Goal: Download file/media

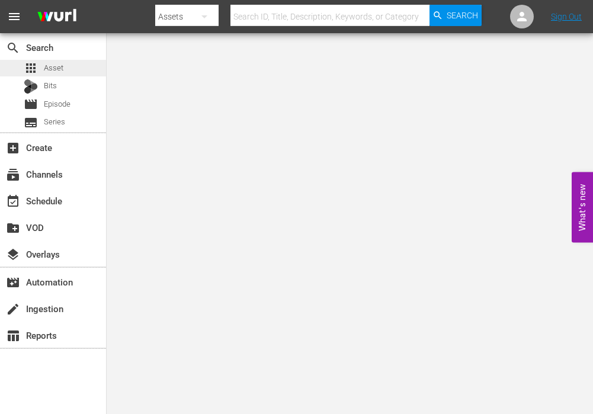
click at [48, 69] on span "Asset" at bounding box center [54, 68] width 20 height 12
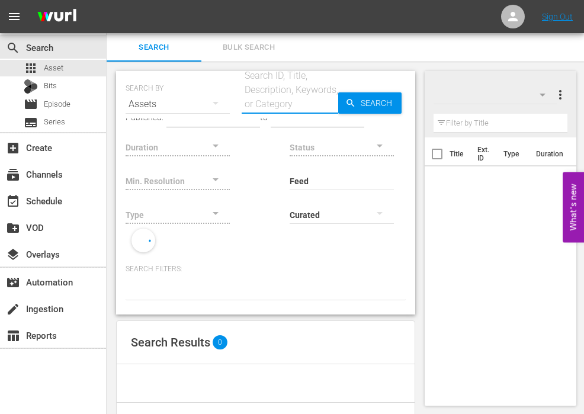
click at [292, 98] on input "text" at bounding box center [290, 104] width 97 height 28
paste input "234215"
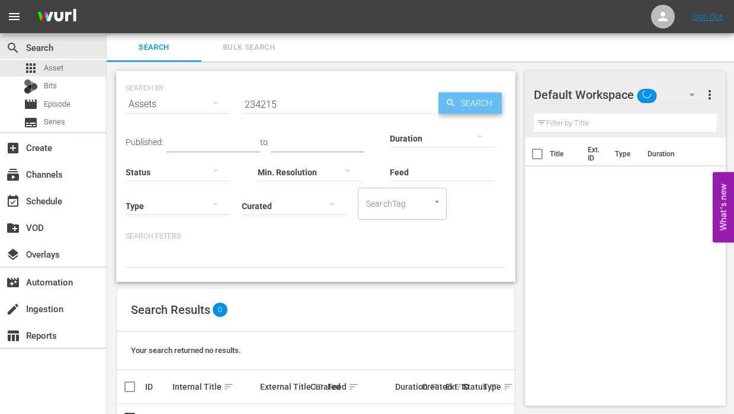
click at [455, 98] on icon "button" at bounding box center [451, 103] width 11 height 11
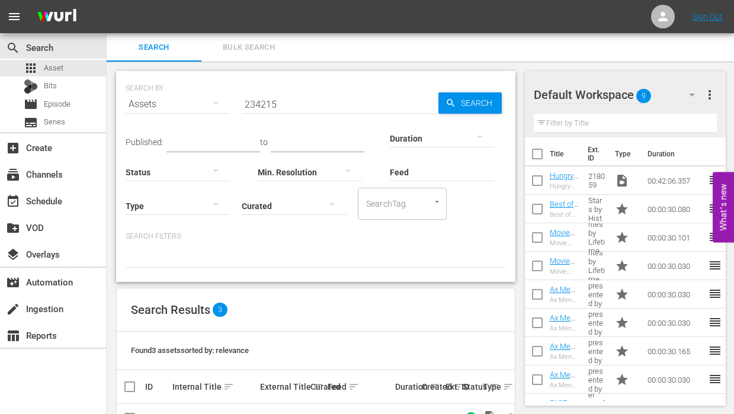
click at [336, 104] on input "234215" at bounding box center [340, 104] width 197 height 28
paste input "6893"
click at [465, 104] on span "Search" at bounding box center [479, 102] width 46 height 21
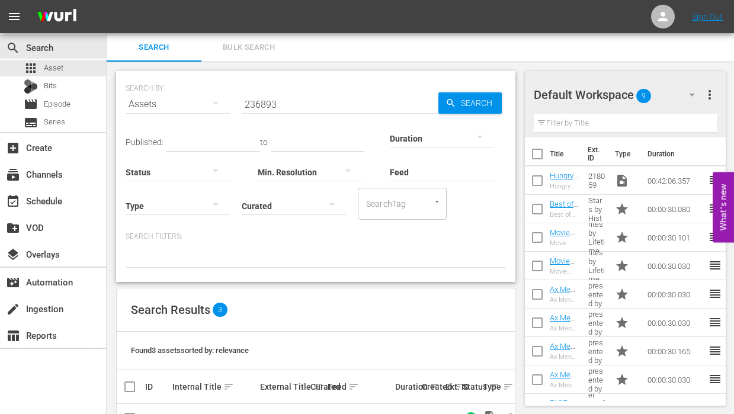
click at [331, 99] on input "236893" at bounding box center [340, 104] width 197 height 28
paste input "2"
click at [426, 97] on input "236892" at bounding box center [340, 104] width 197 height 28
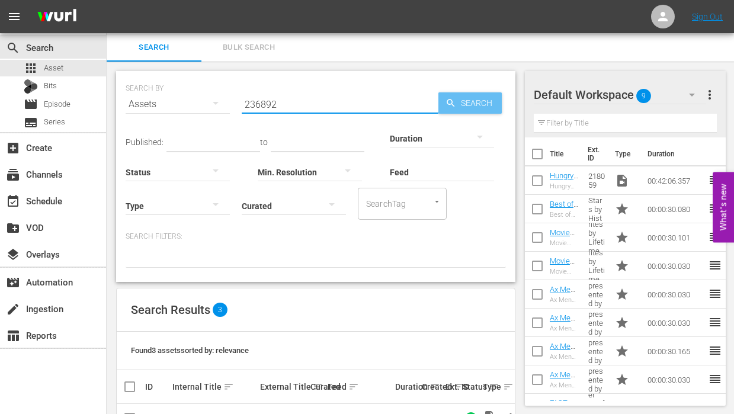
click at [459, 97] on span "Search" at bounding box center [479, 102] width 46 height 21
click at [341, 102] on input "236892" at bounding box center [340, 104] width 197 height 28
paste input "5181"
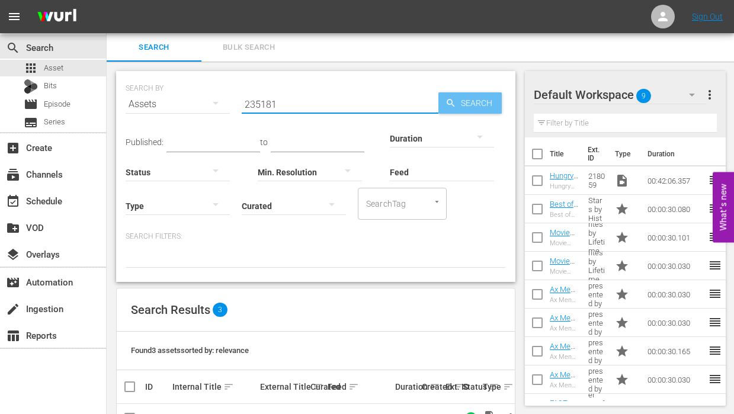
type input "235181"
click at [468, 104] on span "Search" at bounding box center [479, 102] width 46 height 21
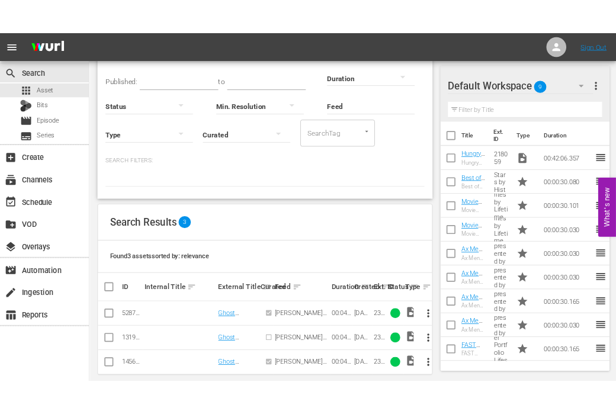
scroll to position [98, 0]
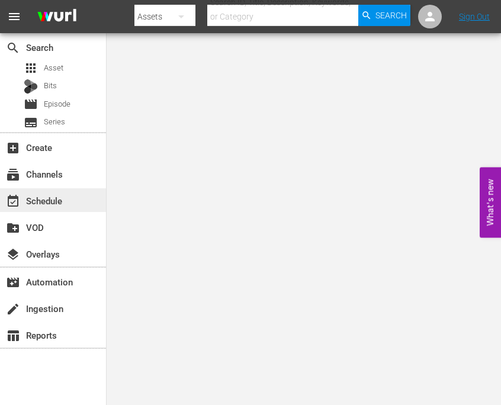
click at [86, 210] on div "event_available Schedule" at bounding box center [53, 200] width 106 height 24
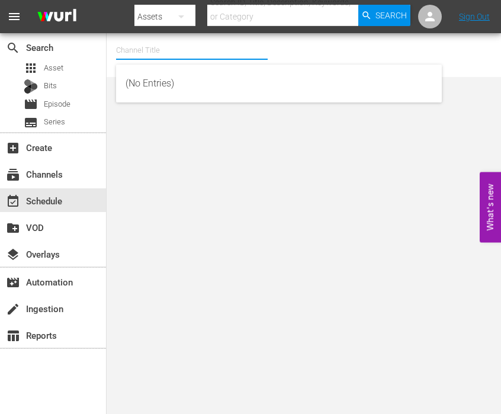
click at [170, 54] on input "text" at bounding box center [192, 50] width 152 height 28
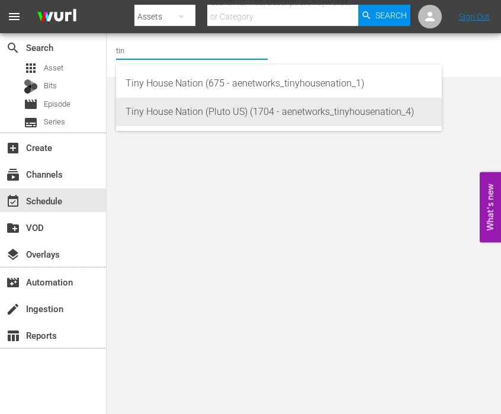
click at [186, 113] on div "Tiny House Nation (Pluto US) (1704 - aenetworks_tinyhousenation_4)" at bounding box center [279, 112] width 307 height 28
type input "Tiny House Nation (Pluto US) (1704 - aenetworks_tinyhousenation_4)"
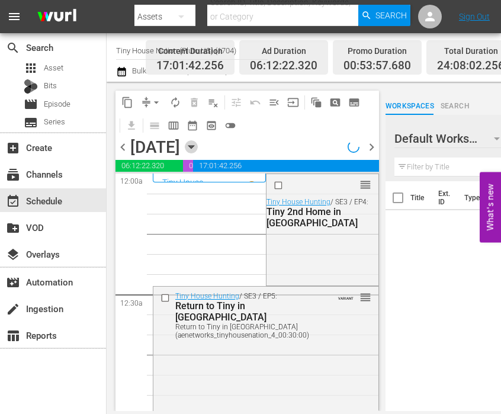
click at [198, 149] on icon "button" at bounding box center [191, 146] width 13 height 13
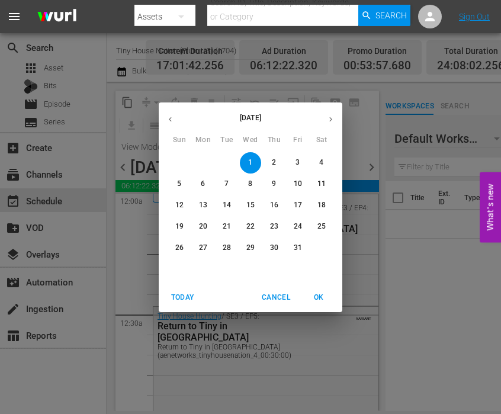
click at [203, 184] on p "6" at bounding box center [203, 184] width 4 height 10
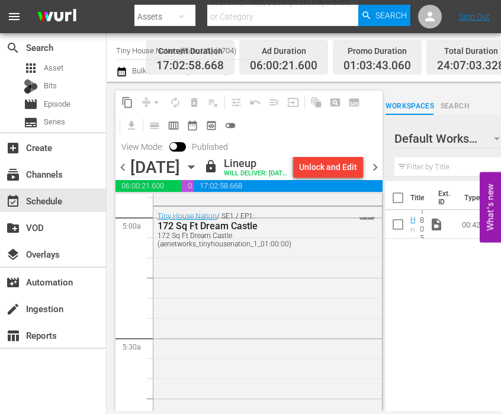
scroll to position [1304, 0]
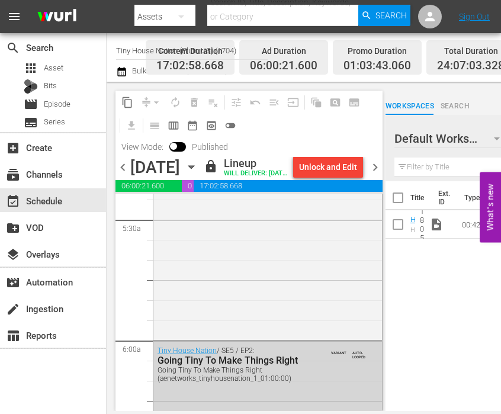
click at [198, 174] on icon "button" at bounding box center [191, 167] width 13 height 13
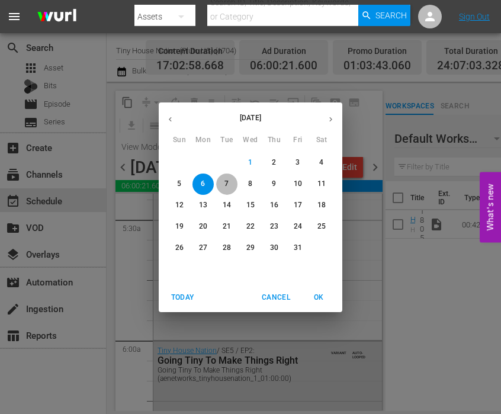
click at [226, 181] on p "7" at bounding box center [227, 184] width 4 height 10
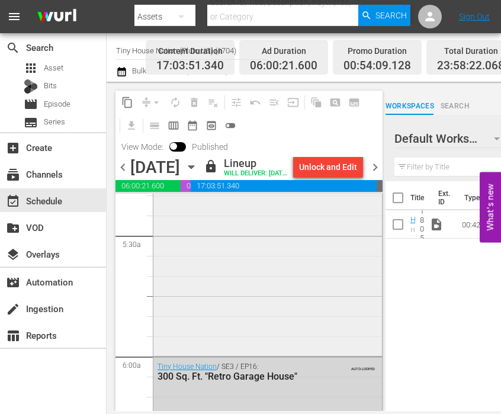
scroll to position [1363, 0]
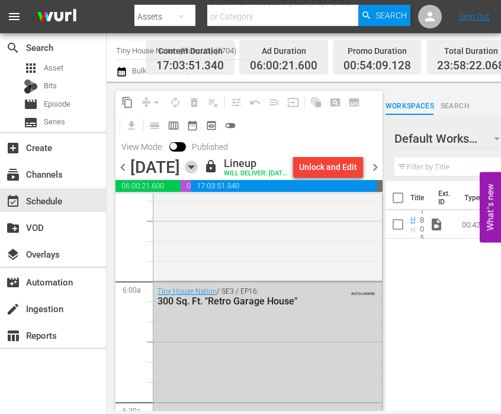
click at [194, 169] on icon "button" at bounding box center [190, 167] width 5 height 3
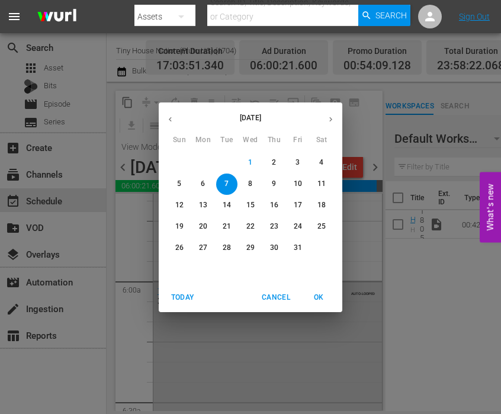
click at [253, 179] on span "8" at bounding box center [250, 184] width 21 height 10
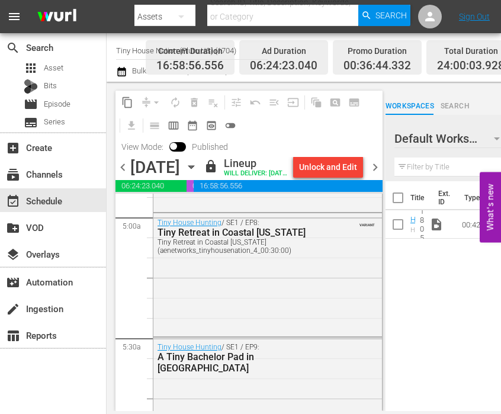
scroll to position [1304, 0]
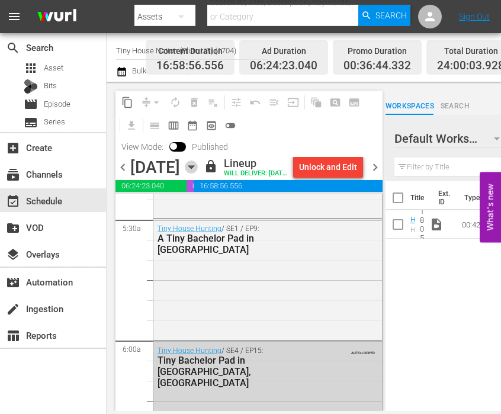
click at [194, 169] on icon "button" at bounding box center [190, 167] width 5 height 3
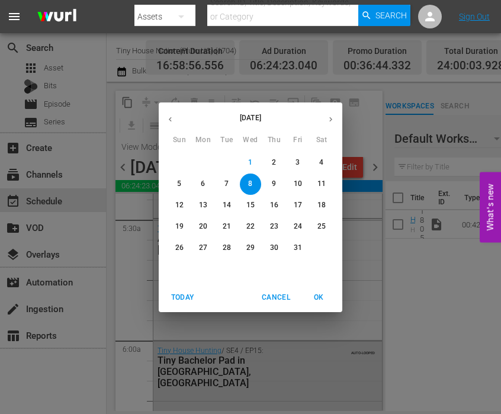
click at [270, 178] on button "9" at bounding box center [274, 184] width 21 height 21
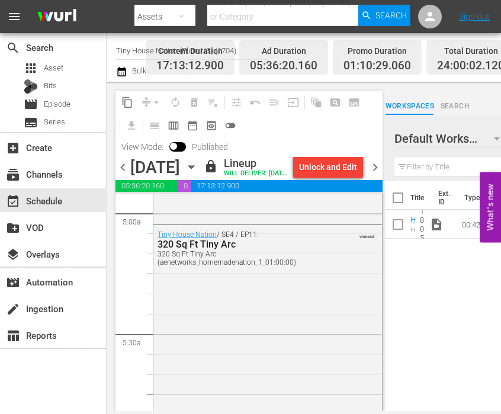
scroll to position [1185, 0]
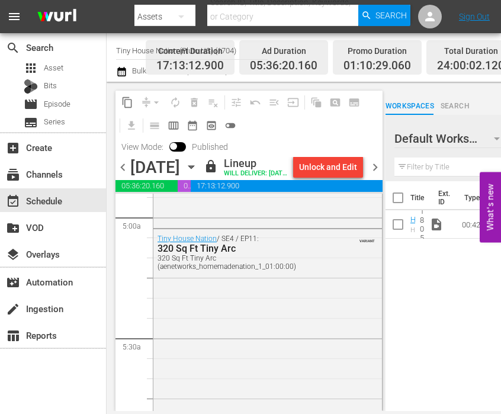
click at [198, 174] on icon "button" at bounding box center [191, 167] width 13 height 13
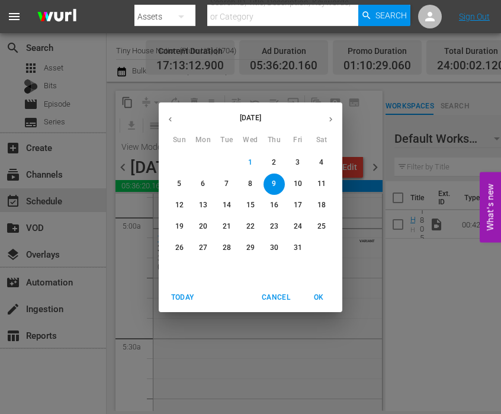
click at [300, 184] on p "10" at bounding box center [298, 184] width 8 height 10
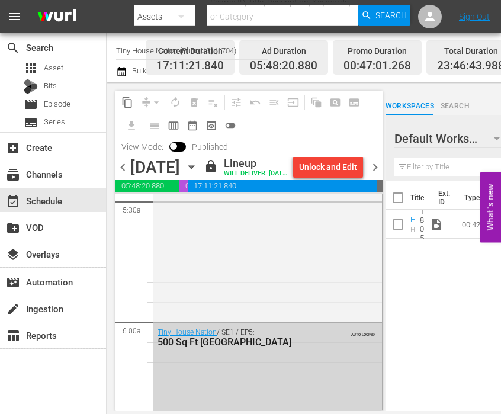
scroll to position [1363, 0]
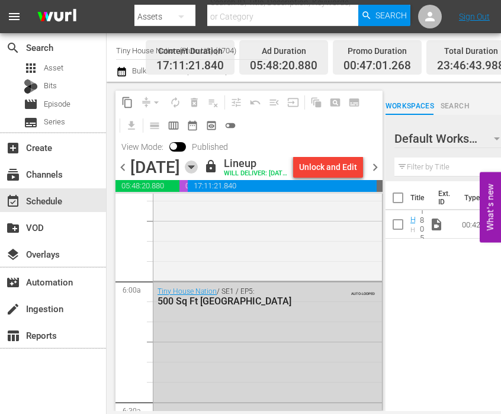
click at [198, 174] on icon "button" at bounding box center [191, 167] width 13 height 13
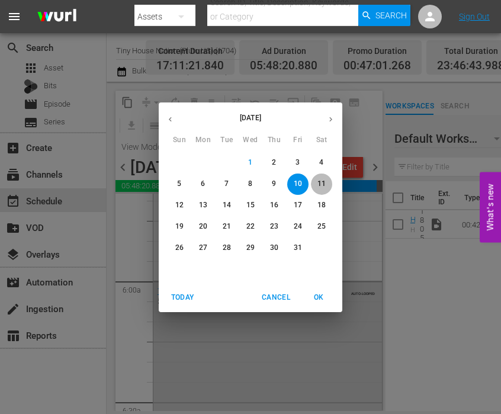
click at [324, 184] on p "11" at bounding box center [322, 184] width 8 height 10
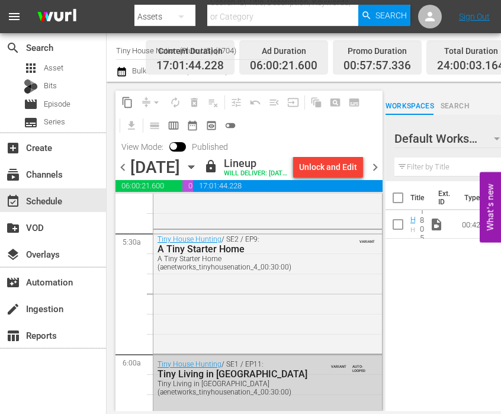
scroll to position [1304, 0]
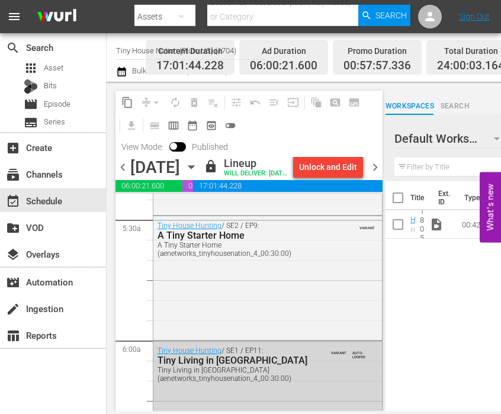
click at [198, 174] on icon "button" at bounding box center [191, 167] width 13 height 13
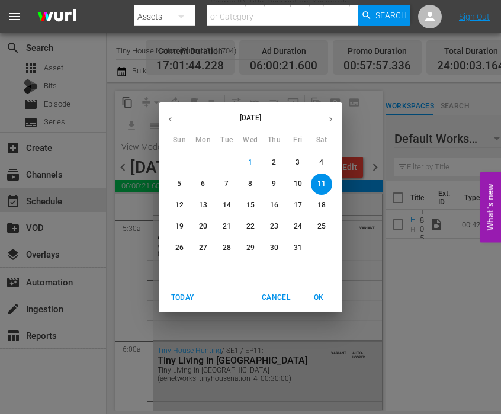
click at [175, 204] on p "12" at bounding box center [179, 205] width 8 height 10
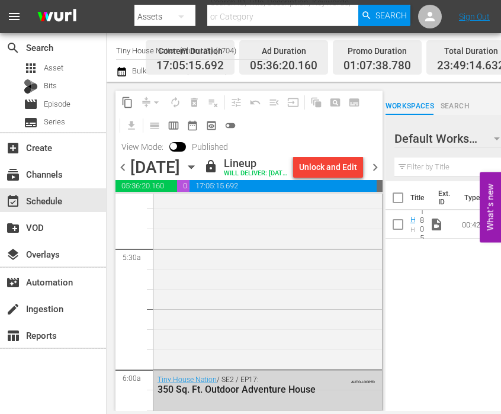
scroll to position [1304, 0]
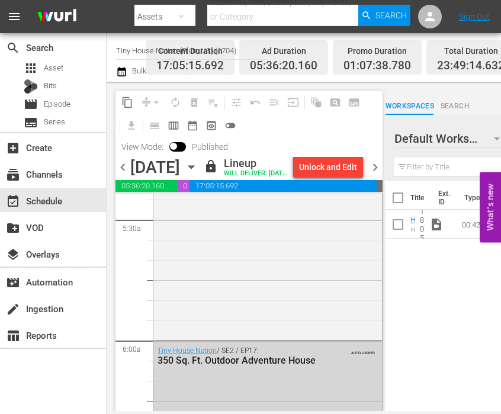
click at [180, 167] on div "[DATE]" at bounding box center [155, 168] width 50 height 20
click at [198, 174] on icon "button" at bounding box center [191, 167] width 13 height 13
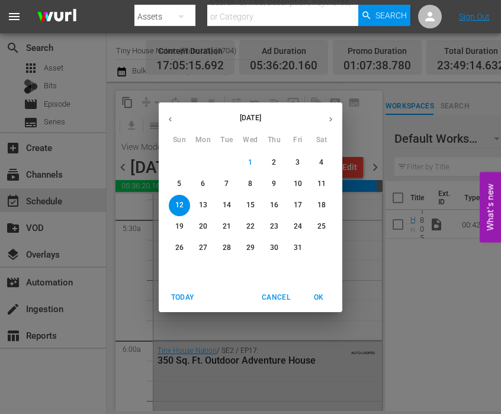
click at [208, 184] on span "6" at bounding box center [203, 184] width 21 height 10
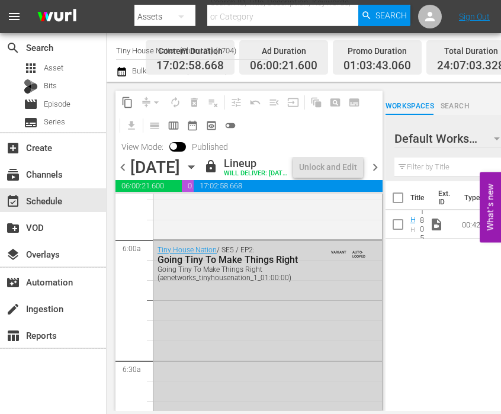
scroll to position [1284, 0]
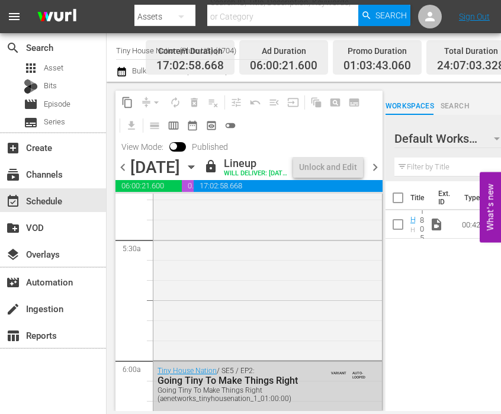
click at [138, 54] on input "Tiny House Nation (Pluto US) (1704)" at bounding box center [192, 50] width 152 height 28
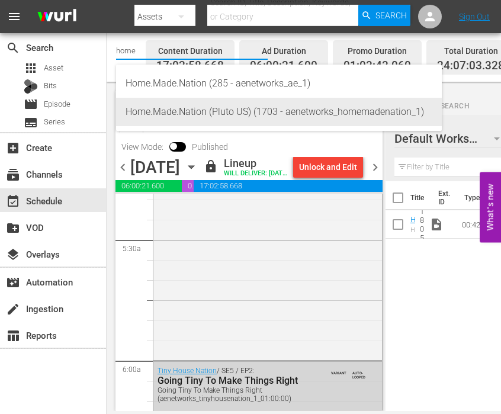
click at [165, 108] on div "Home.Made.Nation (Pluto US) (1703 - aenetworks_homemadenation_1)" at bounding box center [279, 112] width 307 height 28
type input "Home.Made.Nation (Pluto US) (1703 - aenetworks_homemadenation_1)"
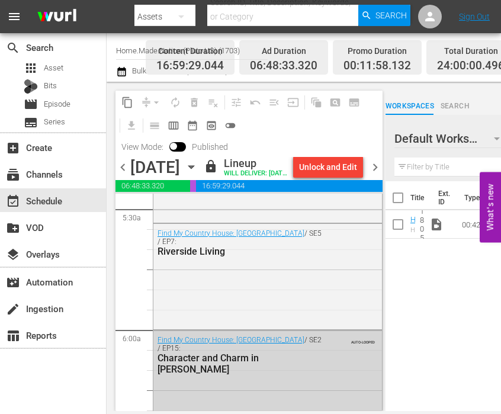
scroll to position [1363, 0]
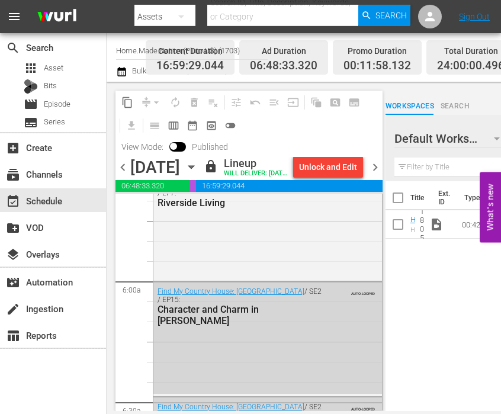
click at [198, 174] on icon "button" at bounding box center [191, 167] width 13 height 13
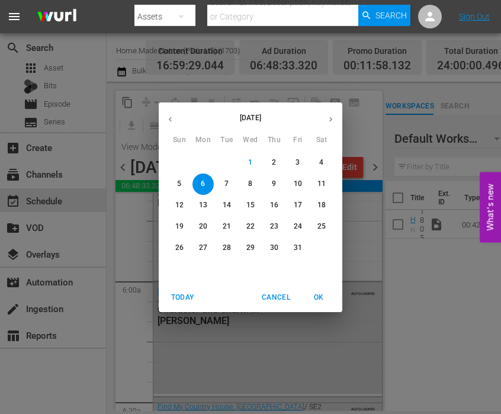
click at [225, 178] on button "7" at bounding box center [226, 184] width 21 height 21
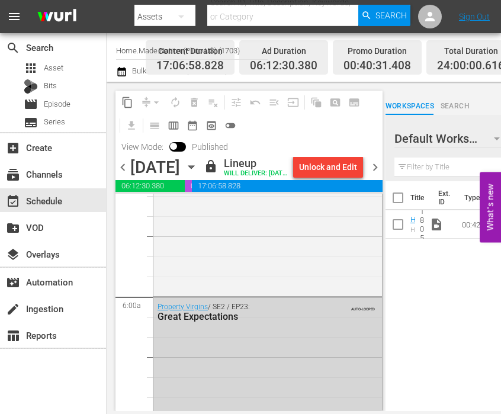
scroll to position [1304, 0]
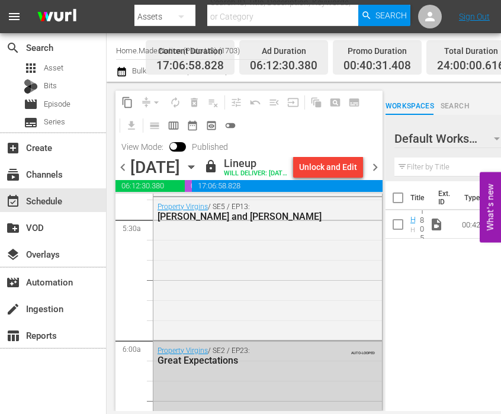
click at [198, 174] on icon "button" at bounding box center [191, 167] width 13 height 13
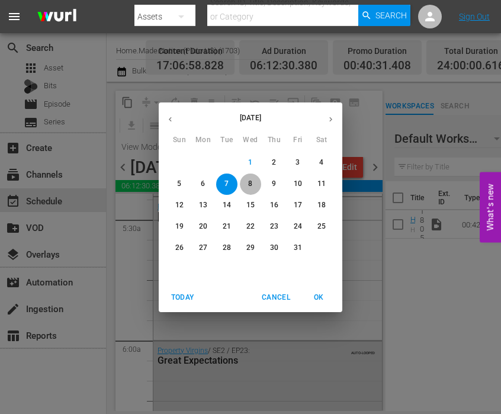
click at [247, 184] on span "8" at bounding box center [250, 184] width 21 height 10
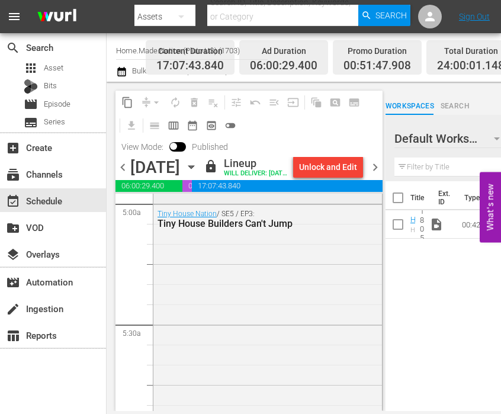
scroll to position [1185, 0]
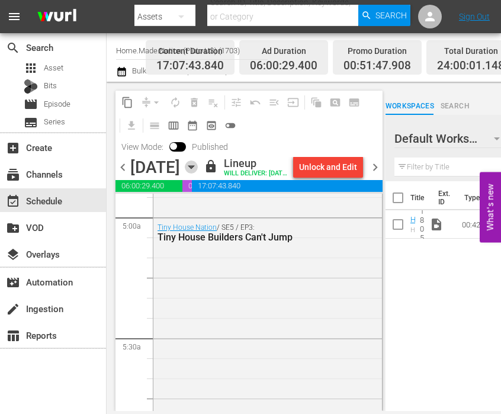
click at [198, 174] on icon "button" at bounding box center [191, 167] width 13 height 13
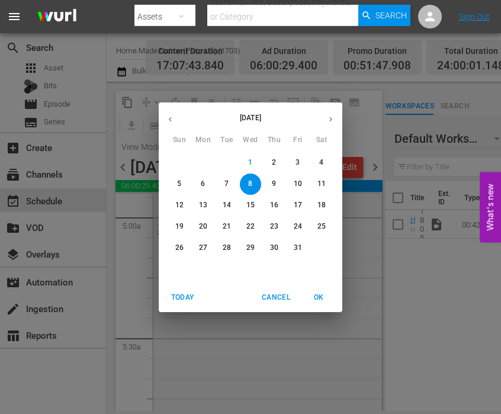
click at [279, 184] on span "9" at bounding box center [274, 184] width 21 height 10
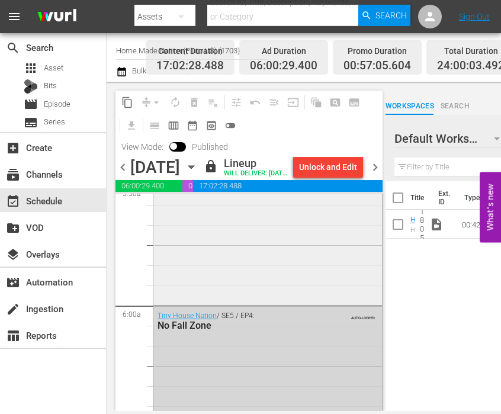
scroll to position [1363, 0]
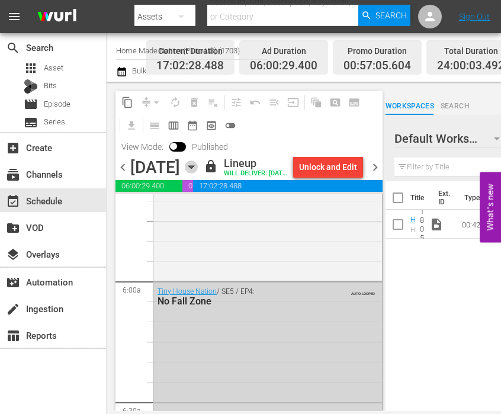
click at [198, 174] on icon "button" at bounding box center [191, 167] width 13 height 13
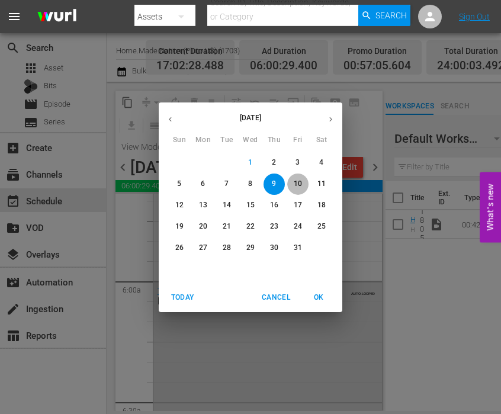
click at [290, 186] on span "10" at bounding box center [297, 184] width 21 height 10
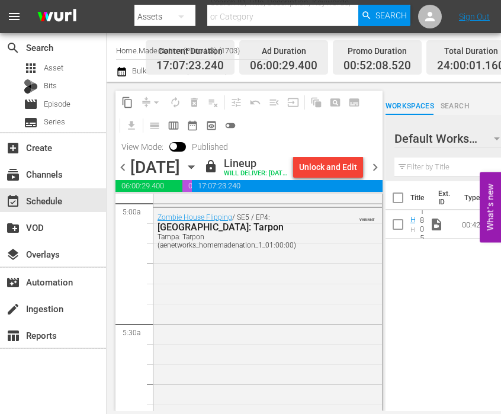
scroll to position [1185, 0]
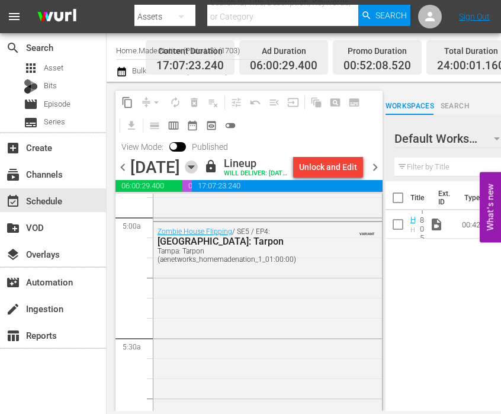
click at [198, 174] on icon "button" at bounding box center [191, 167] width 13 height 13
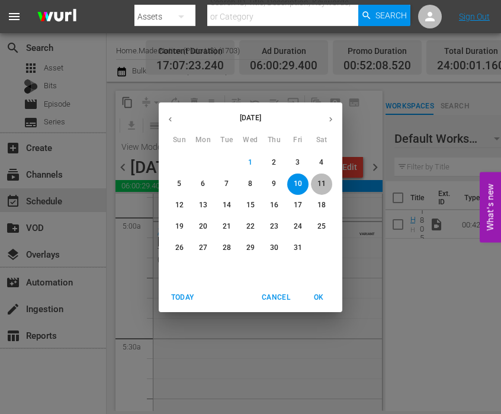
click at [317, 184] on span "11" at bounding box center [321, 184] width 21 height 10
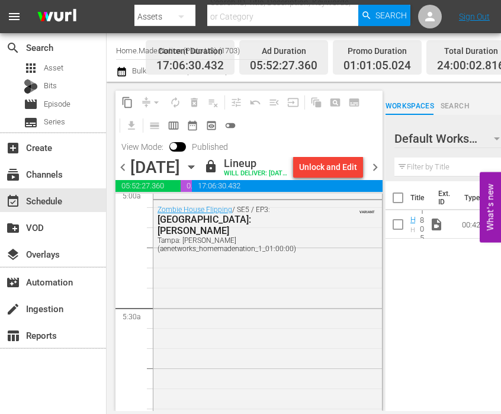
scroll to position [1304, 0]
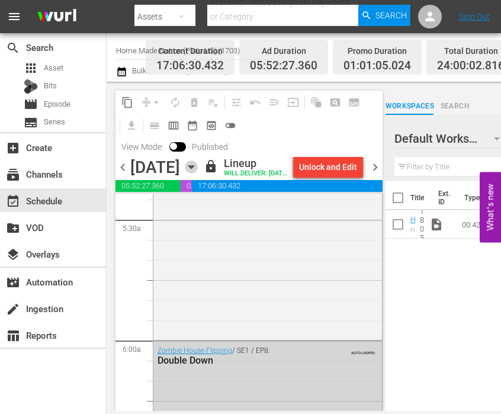
click at [194, 169] on icon "button" at bounding box center [190, 167] width 5 height 3
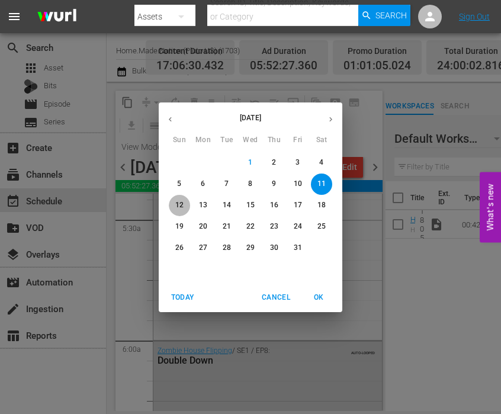
click at [182, 204] on p "12" at bounding box center [179, 205] width 8 height 10
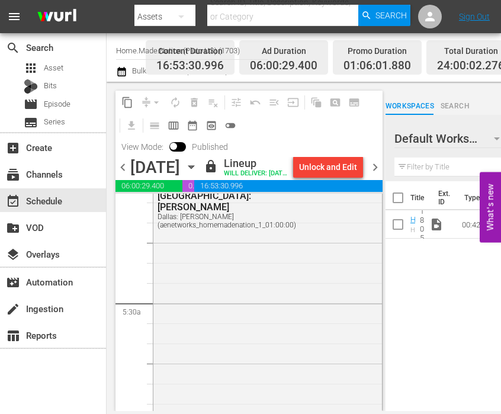
scroll to position [1304, 0]
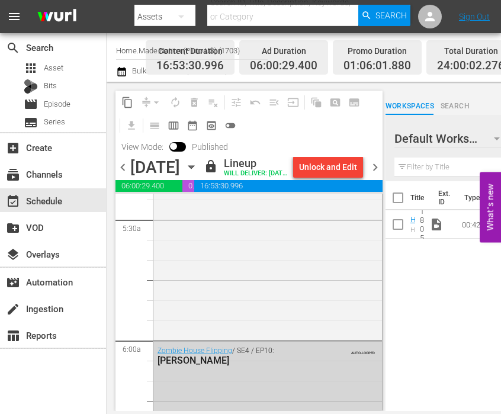
click at [198, 174] on icon "button" at bounding box center [191, 167] width 13 height 13
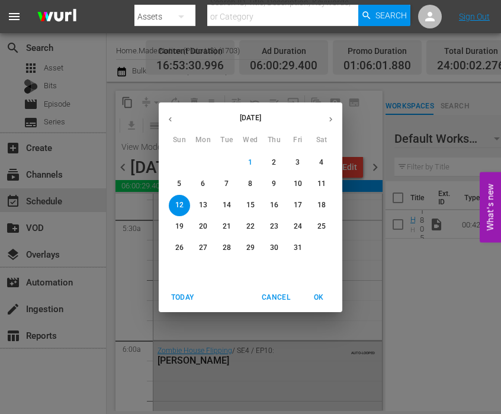
click at [197, 184] on span "6" at bounding box center [203, 184] width 21 height 10
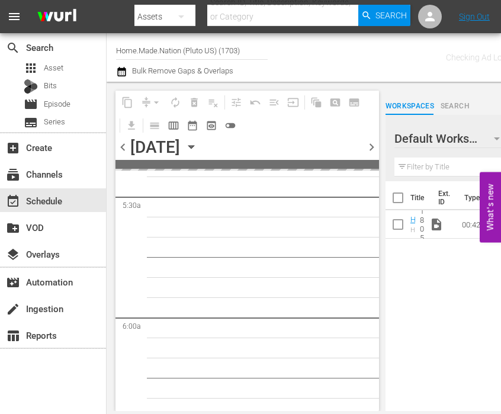
scroll to position [1364, 0]
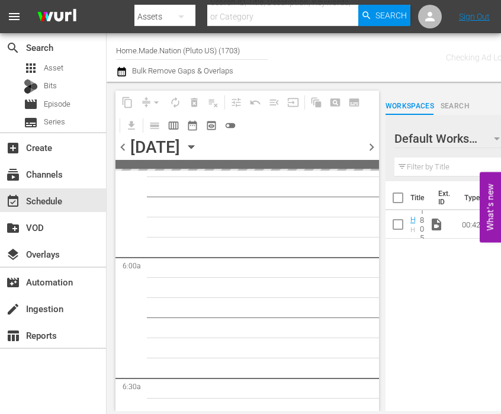
click at [132, 56] on input "Home.Made.Nation (Pluto US) (1703)" at bounding box center [192, 50] width 152 height 28
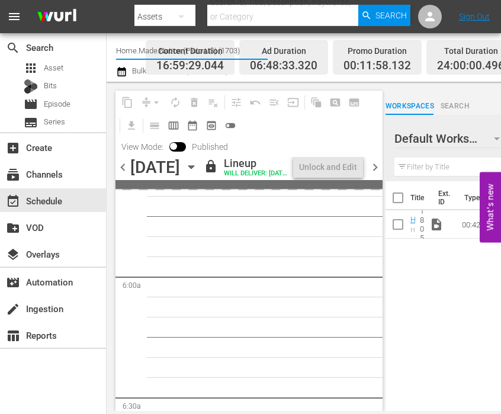
click at [132, 56] on input "Home.Made.Nation (Pluto US) (1703)" at bounding box center [192, 50] width 152 height 28
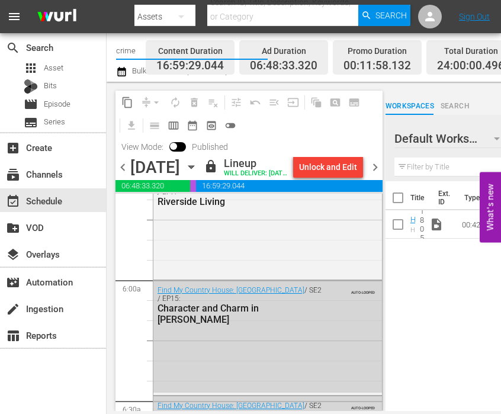
scroll to position [1223, 0]
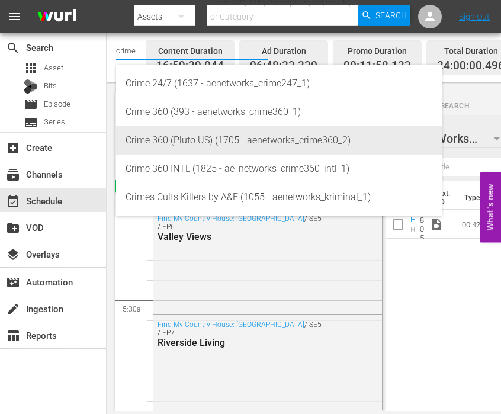
click at [190, 138] on div "Crime 360 (Pluto US) (1705 - aenetworks_crime360_2)" at bounding box center [279, 140] width 307 height 28
type input "Crime 360 (Pluto US) (1705 - aenetworks_crime360_2)"
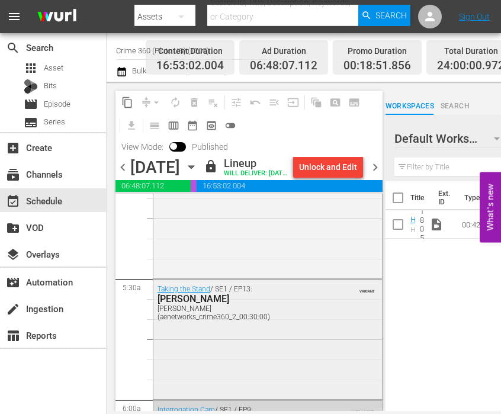
scroll to position [1304, 0]
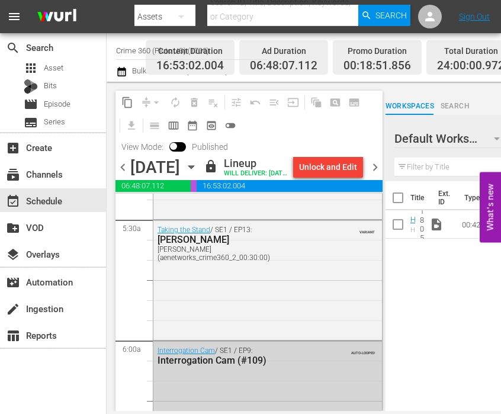
click at [198, 174] on icon "button" at bounding box center [191, 167] width 13 height 13
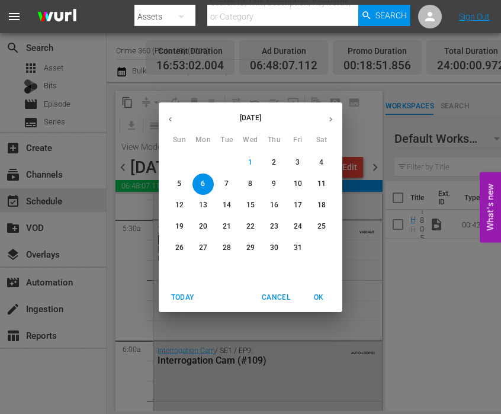
click at [225, 182] on p "7" at bounding box center [227, 184] width 4 height 10
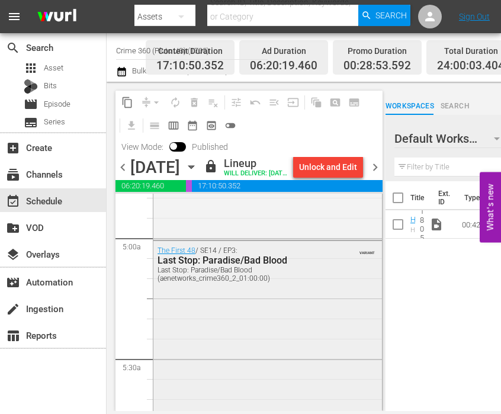
scroll to position [1126, 0]
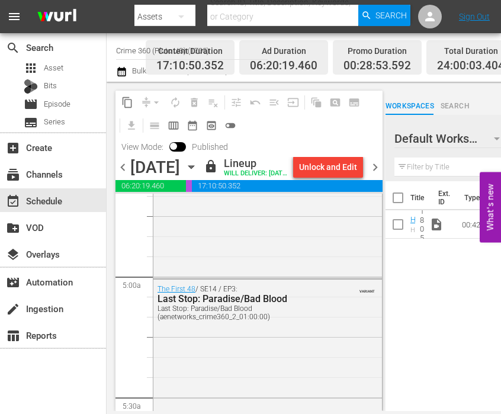
click at [198, 174] on icon "button" at bounding box center [191, 167] width 13 height 13
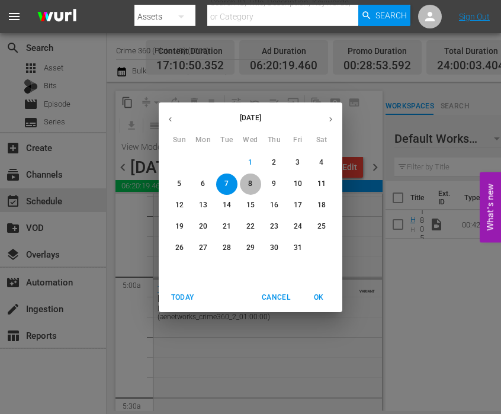
click at [247, 179] on span "8" at bounding box center [250, 184] width 21 height 10
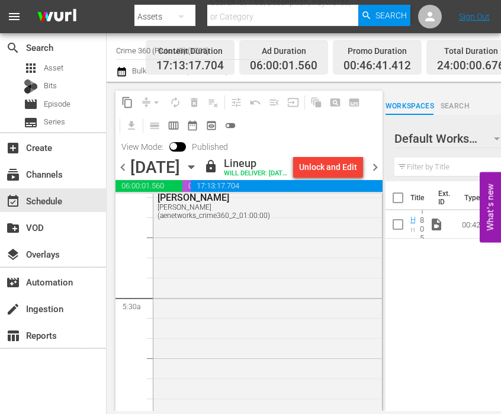
scroll to position [1185, 0]
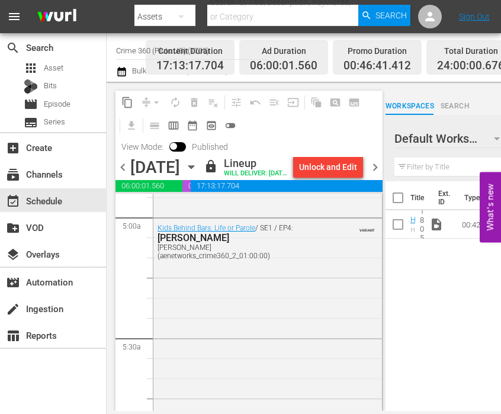
click at [198, 174] on icon "button" at bounding box center [191, 167] width 13 height 13
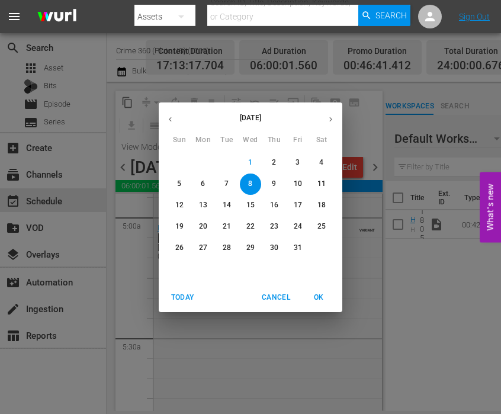
click at [271, 186] on span "9" at bounding box center [274, 184] width 21 height 10
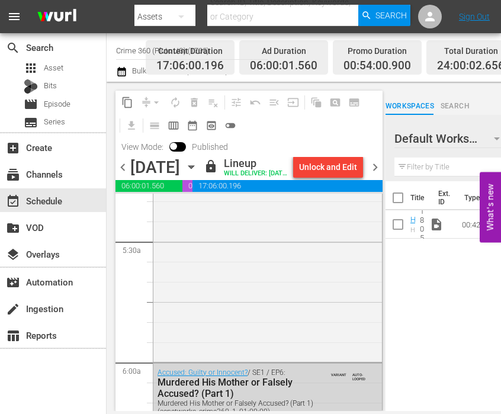
scroll to position [1185, 0]
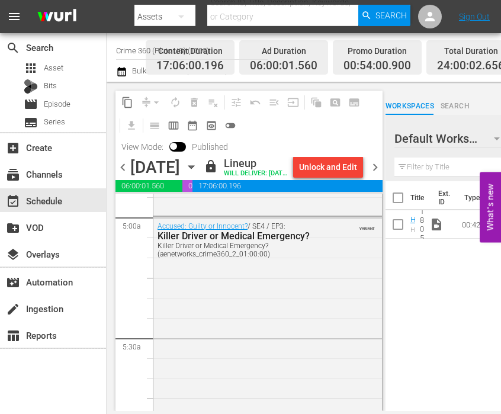
click at [198, 174] on icon "button" at bounding box center [191, 167] width 13 height 13
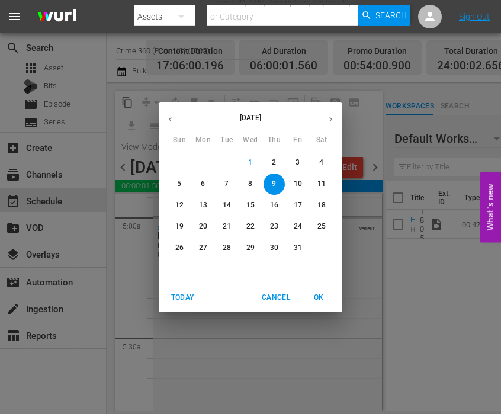
click at [299, 183] on p "10" at bounding box center [298, 184] width 8 height 10
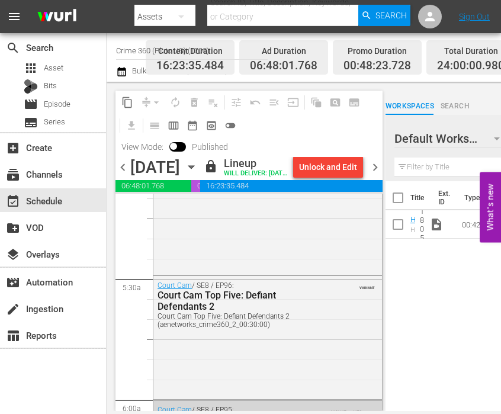
scroll to position [1304, 0]
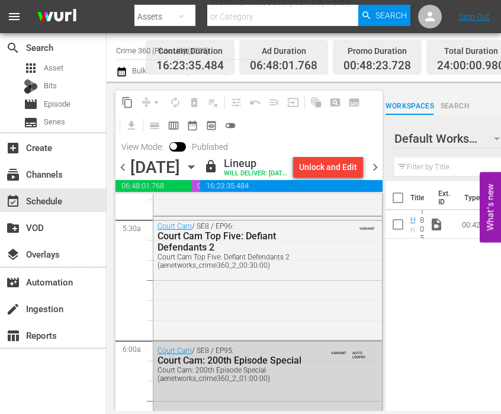
click at [198, 174] on icon "button" at bounding box center [191, 167] width 13 height 13
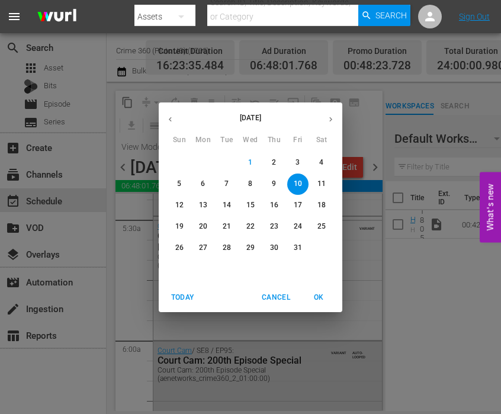
click at [322, 186] on p "11" at bounding box center [322, 184] width 8 height 10
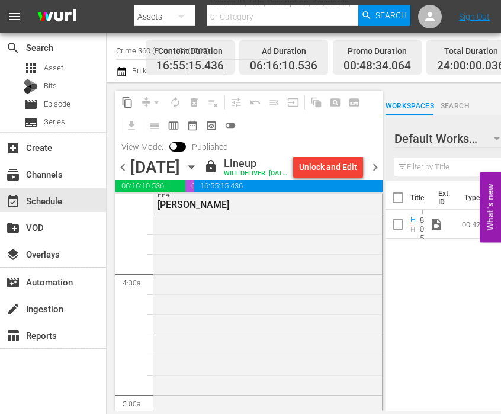
scroll to position [948, 0]
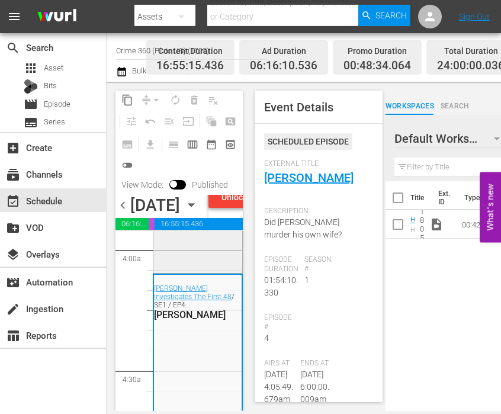
click at [190, 271] on div "[PERSON_NAME] Investigates The First 48 / SE1 / EP3: [PERSON_NAME]" at bounding box center [198, 37] width 89 height 468
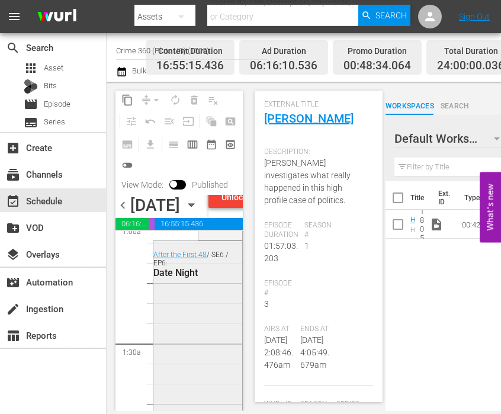
scroll to position [237, 0]
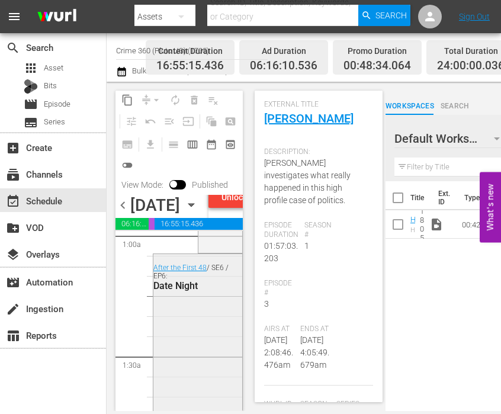
click at [203, 372] on div "After the First 48 / SE6 / EP6: Date Night" at bounding box center [198, 382] width 89 height 256
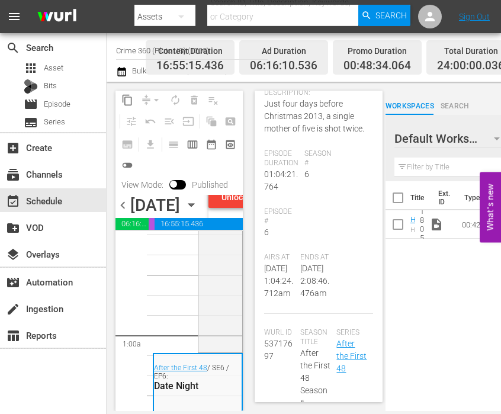
scroll to position [59, 0]
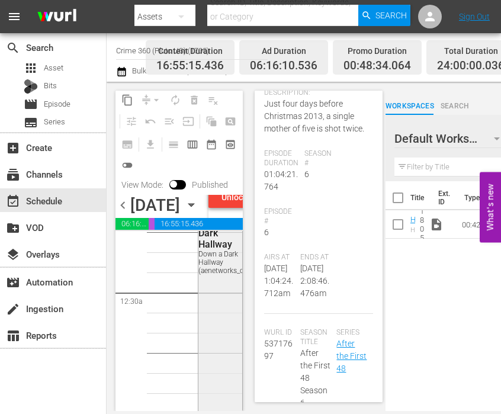
click at [213, 343] on div "VARIANT After the First 48 / SE7 / EP5: Down a Dark Hallway Down a Dark Hallway…" at bounding box center [221, 300] width 44 height 256
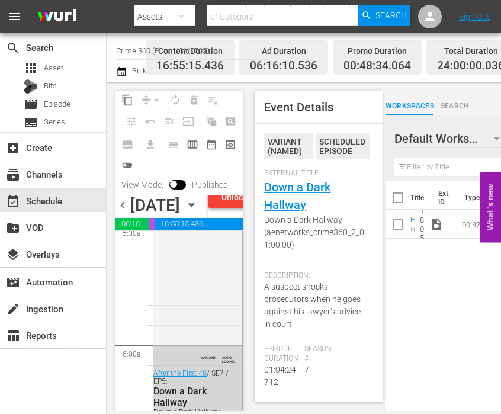
scroll to position [1423, 0]
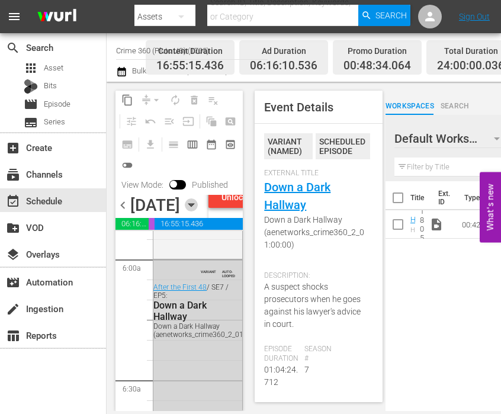
click at [198, 212] on icon "button" at bounding box center [191, 205] width 13 height 13
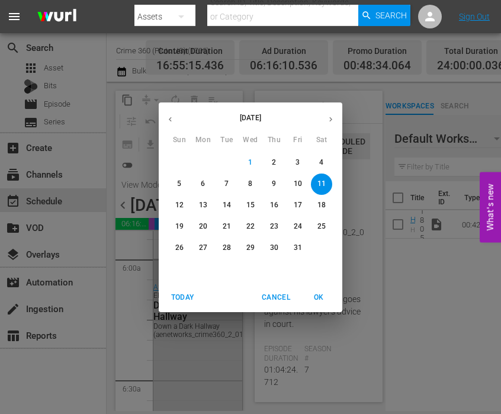
click at [178, 204] on p "12" at bounding box center [179, 205] width 8 height 10
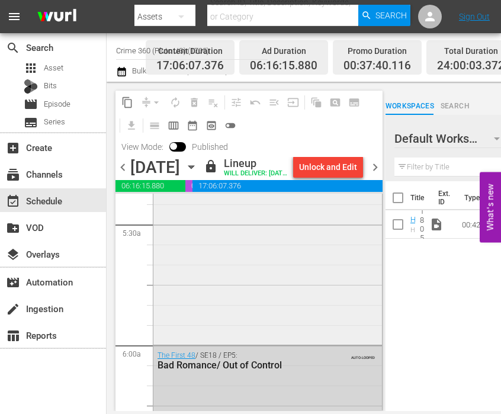
scroll to position [1304, 0]
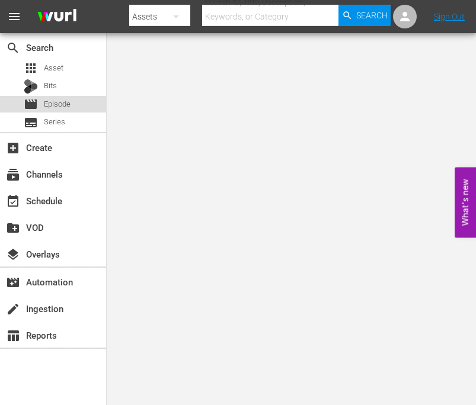
click at [61, 101] on span "Episode" at bounding box center [57, 104] width 27 height 12
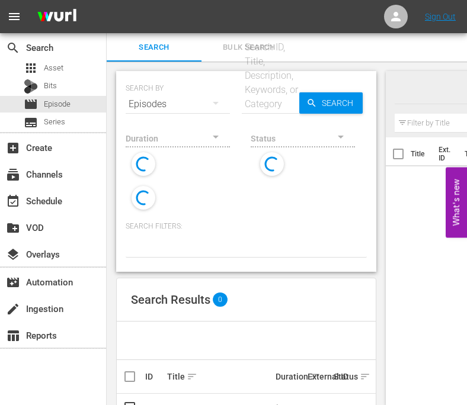
click at [273, 104] on input "text" at bounding box center [270, 104] width 57 height 28
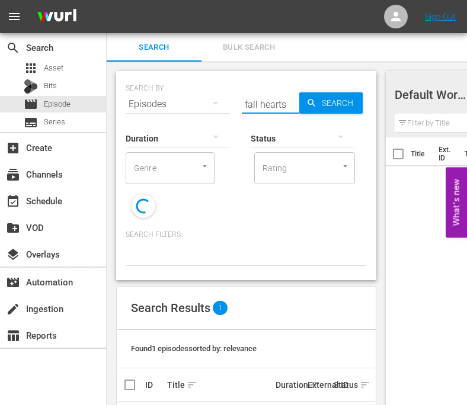
click at [258, 106] on input "fall hearts" at bounding box center [270, 104] width 57 height 28
type input "fallen hearts"
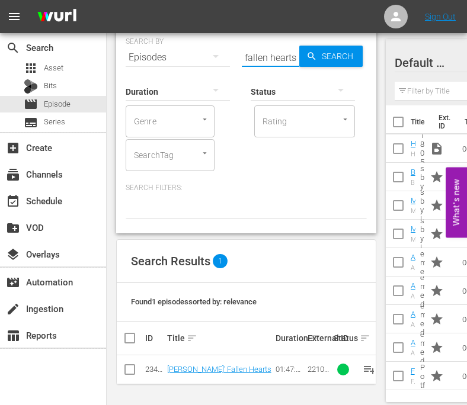
scroll to position [47, 0]
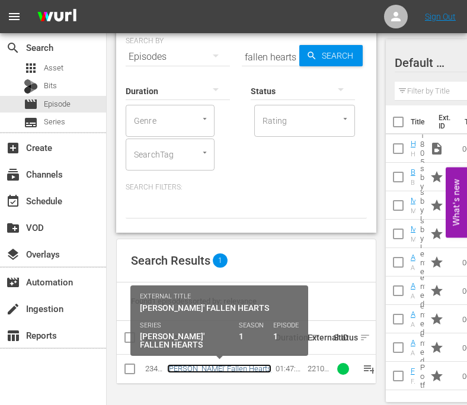
click at [228, 370] on link "VC Andrews' Fallen Hearts" at bounding box center [219, 369] width 104 height 9
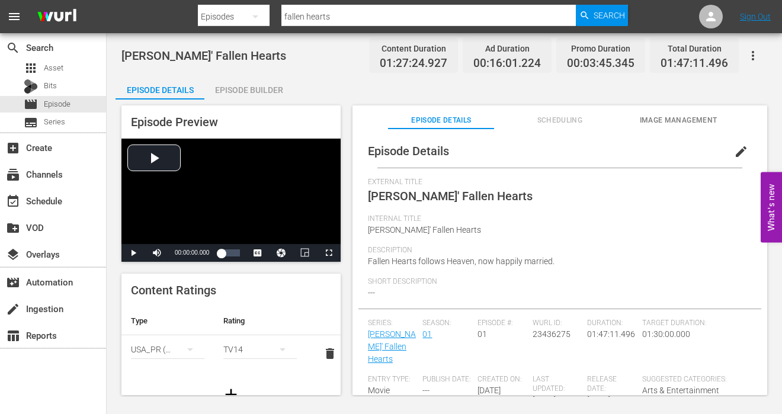
click at [475, 113] on button "Image Management" at bounding box center [678, 118] width 107 height 24
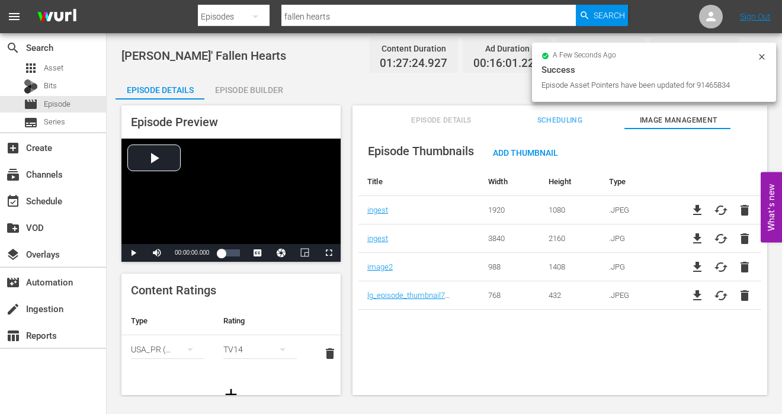
click at [475, 237] on span "file_download" at bounding box center [698, 239] width 14 height 14
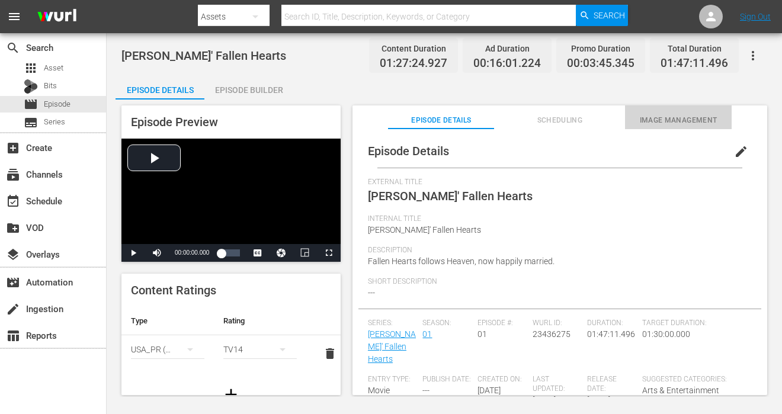
click at [656, 109] on button "Image Management" at bounding box center [678, 118] width 107 height 24
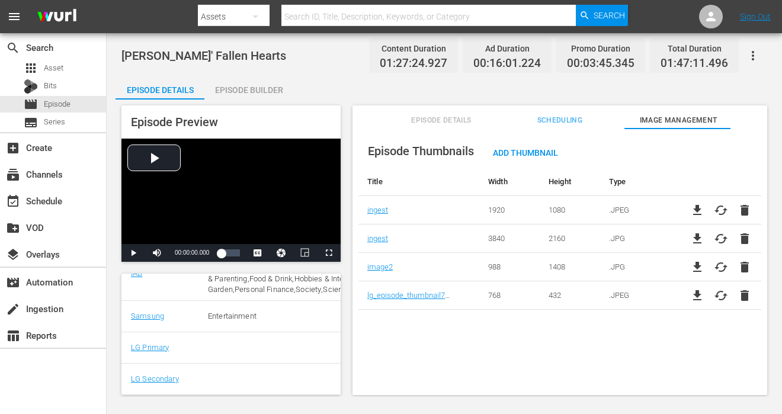
scroll to position [409, 0]
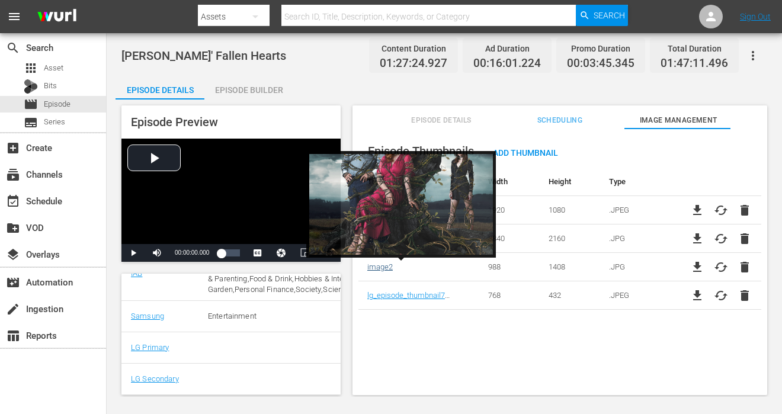
click at [375, 264] on link "image2" at bounding box center [380, 267] width 25 height 9
